Goal: Obtain resource: Obtain resource

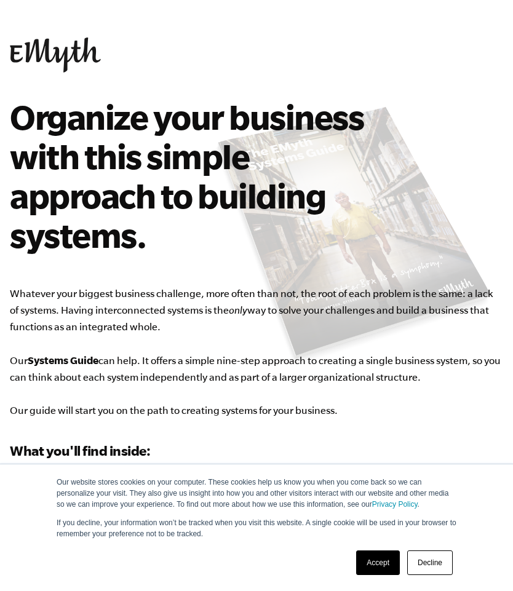
click at [364, 556] on link "Accept" at bounding box center [378, 562] width 44 height 25
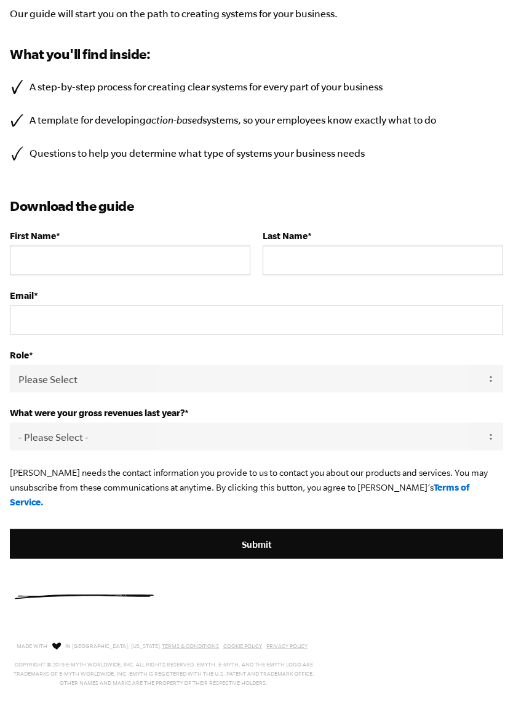
scroll to position [397, 0]
click at [140, 259] on input "First Name *" at bounding box center [130, 260] width 240 height 30
type input "[EMAIL_ADDRESS][DOMAIN_NAME]"
type input "[PERSON_NAME]"
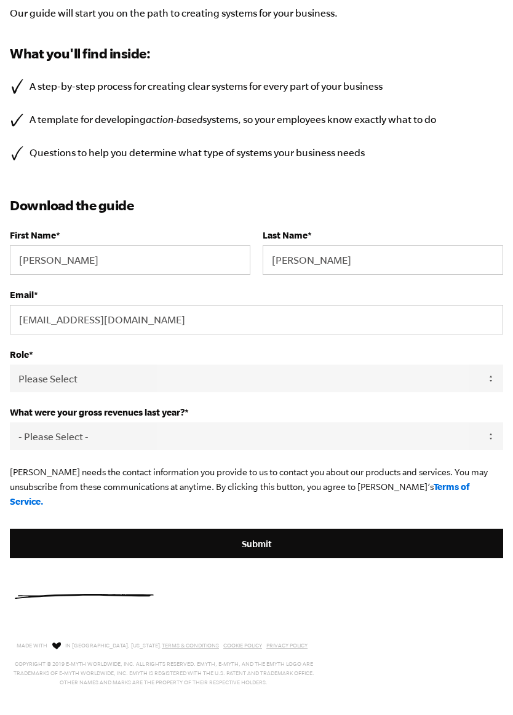
click at [162, 383] on select "Please Select Owner Partner / Co-Owner Executive Employee / Other" at bounding box center [256, 378] width 493 height 28
select select "Executive"
click at [270, 441] on select "- Please Select - 0-75K 76-150K 151-275K 276-500K 501-750K 751-1M 1-2.5M 2.5-5M…" at bounding box center [256, 436] width 493 height 28
select select "76-150K"
click at [267, 532] on input "Submit" at bounding box center [256, 544] width 493 height 30
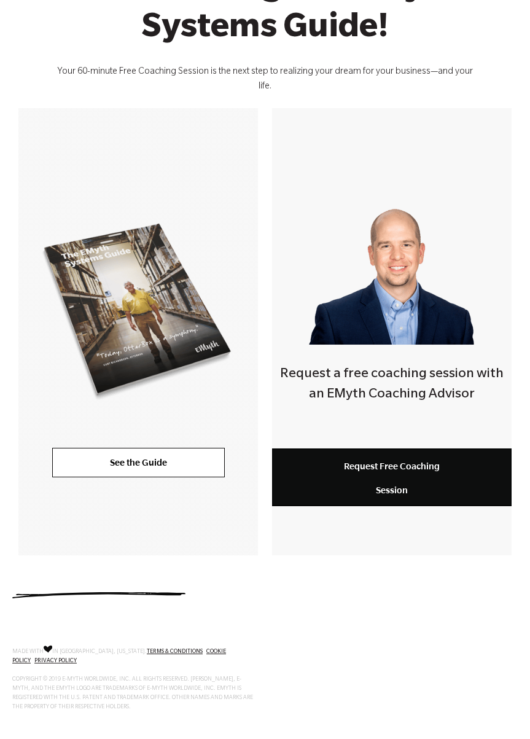
scroll to position [191, 0]
click at [187, 448] on link "See the Guide" at bounding box center [138, 463] width 173 height 30
